Goal: Information Seeking & Learning: Learn about a topic

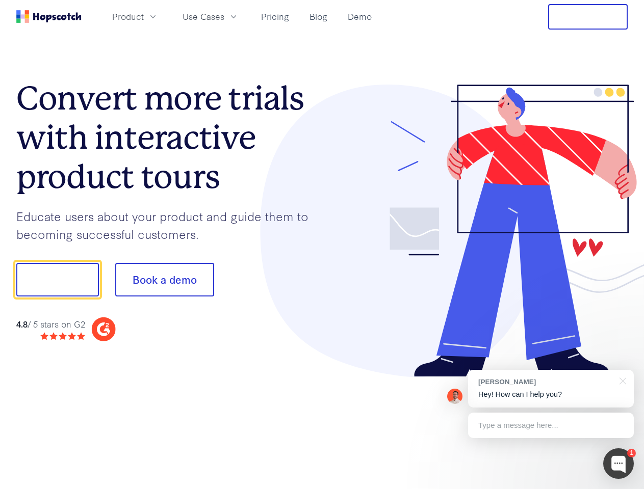
click at [322, 245] on div at bounding box center [475, 231] width 306 height 293
click at [144, 16] on span "Product" at bounding box center [128, 16] width 32 height 13
click at [224, 16] on span "Use Cases" at bounding box center [203, 16] width 42 height 13
click at [588, 17] on button "Free Trial" at bounding box center [587, 16] width 79 height 25
click at [57, 280] on button "Show me!" at bounding box center [57, 280] width 83 height 34
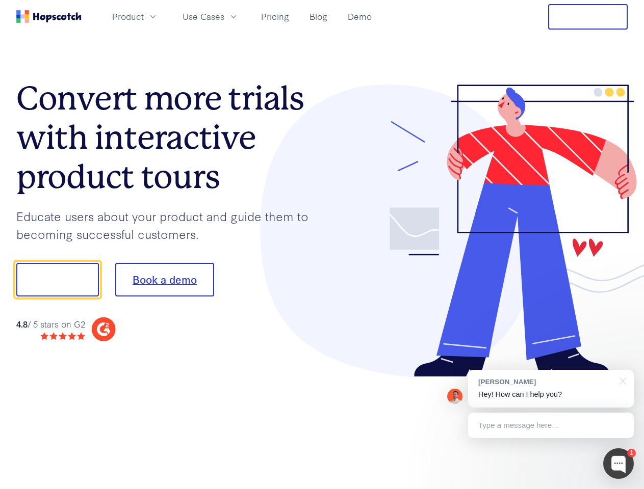
click at [164, 280] on button "Book a demo" at bounding box center [164, 280] width 99 height 34
click at [618, 464] on div at bounding box center [618, 463] width 31 height 31
click at [550, 389] on div "[PERSON_NAME] Hey! How can I help you?" at bounding box center [551, 389] width 166 height 38
click at [621, 380] on div at bounding box center [537, 279] width 191 height 340
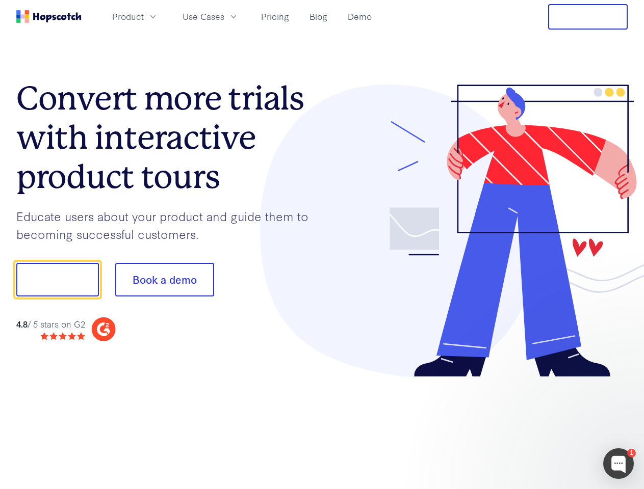
click at [550, 426] on div at bounding box center [537, 346] width 191 height 203
